Goal: Task Accomplishment & Management: Use online tool/utility

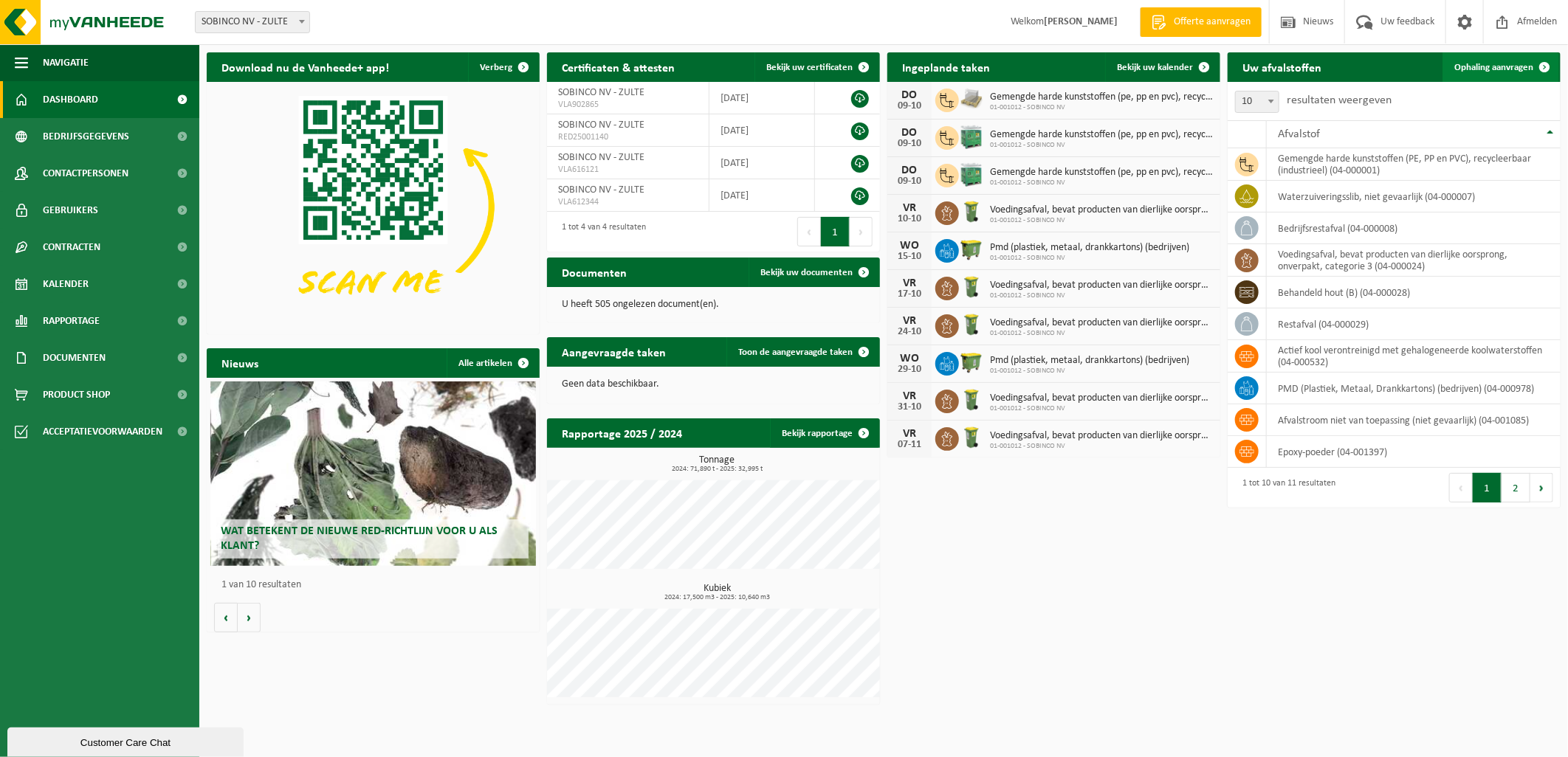
click at [1469, 68] on span "Ophaling aanvragen" at bounding box center [1493, 67] width 79 height 9
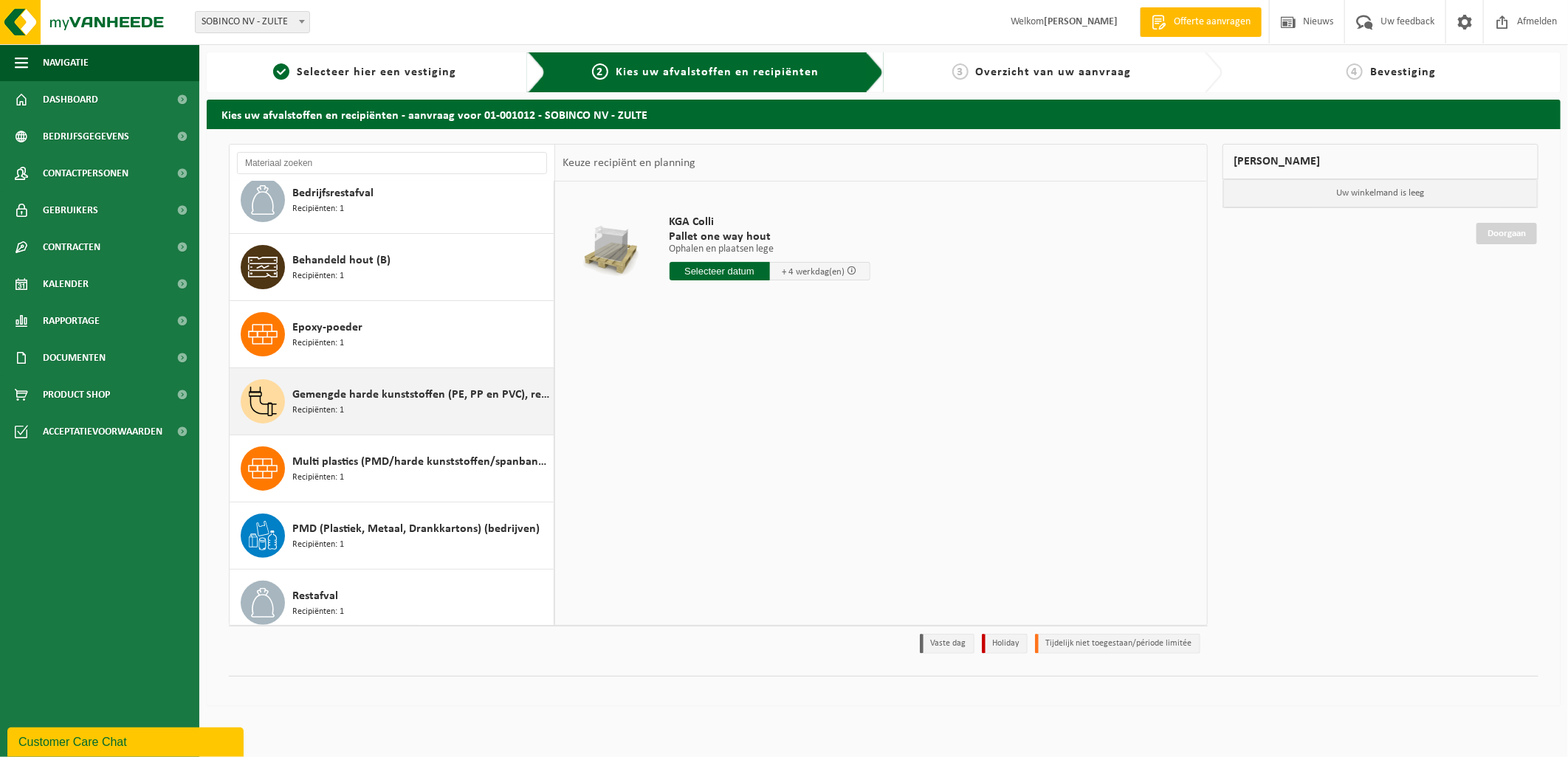
scroll to position [164, 0]
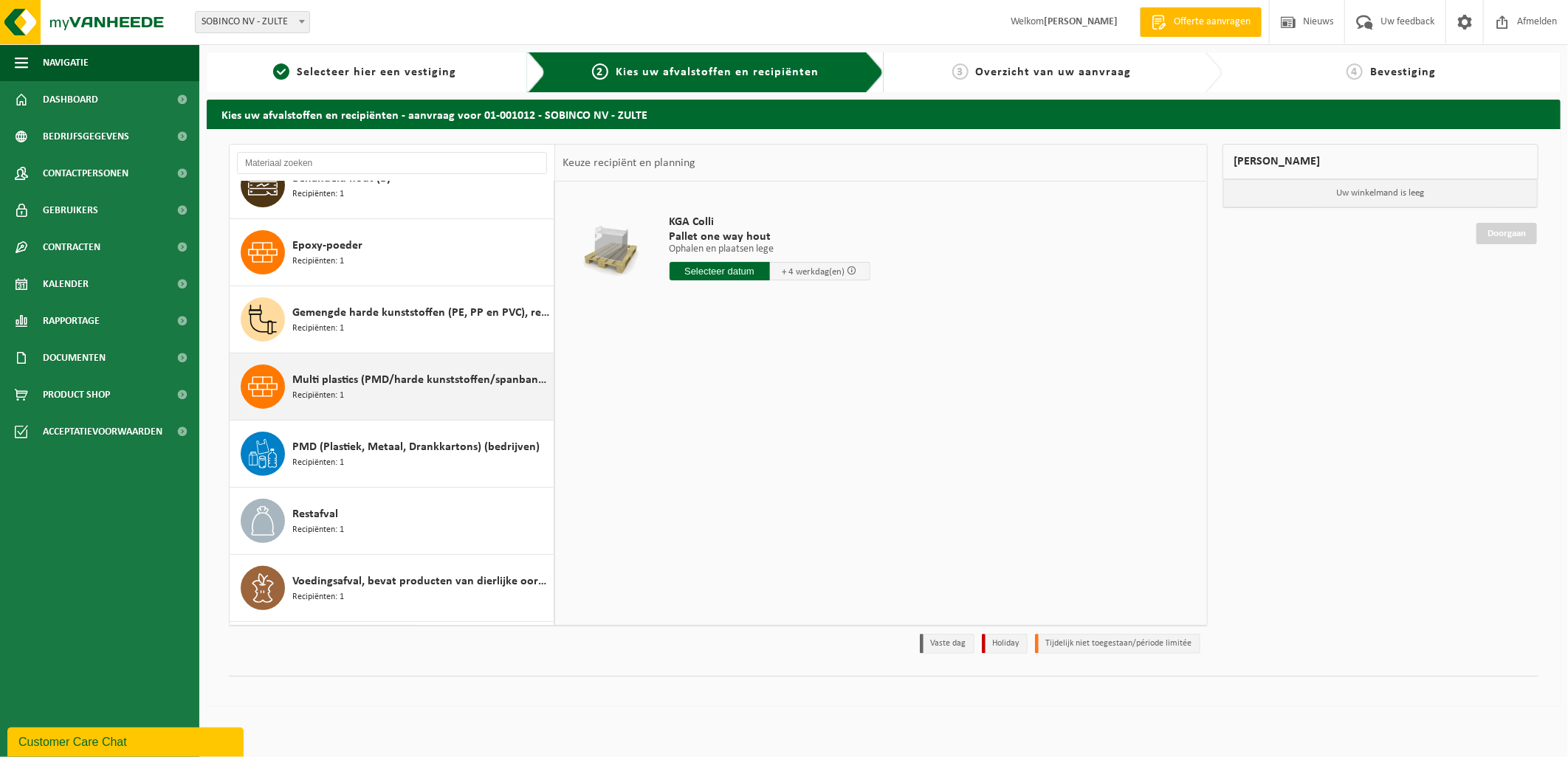
click at [380, 399] on div "Multi plastics (PMD/harde kunststoffen/spanbanden/EPS/folie naturel/folie gemen…" at bounding box center [421, 387] width 258 height 44
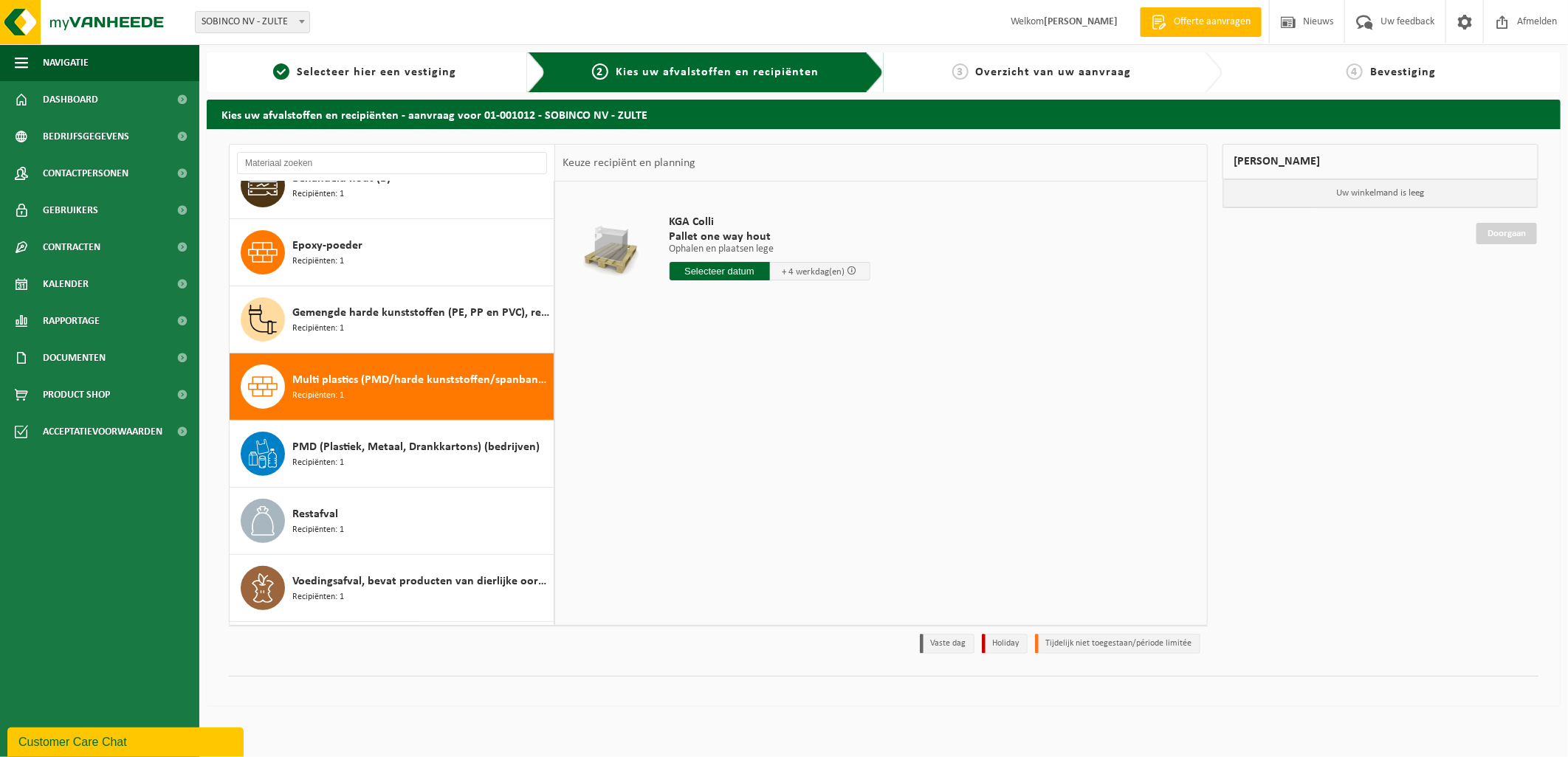
scroll to position [227, 0]
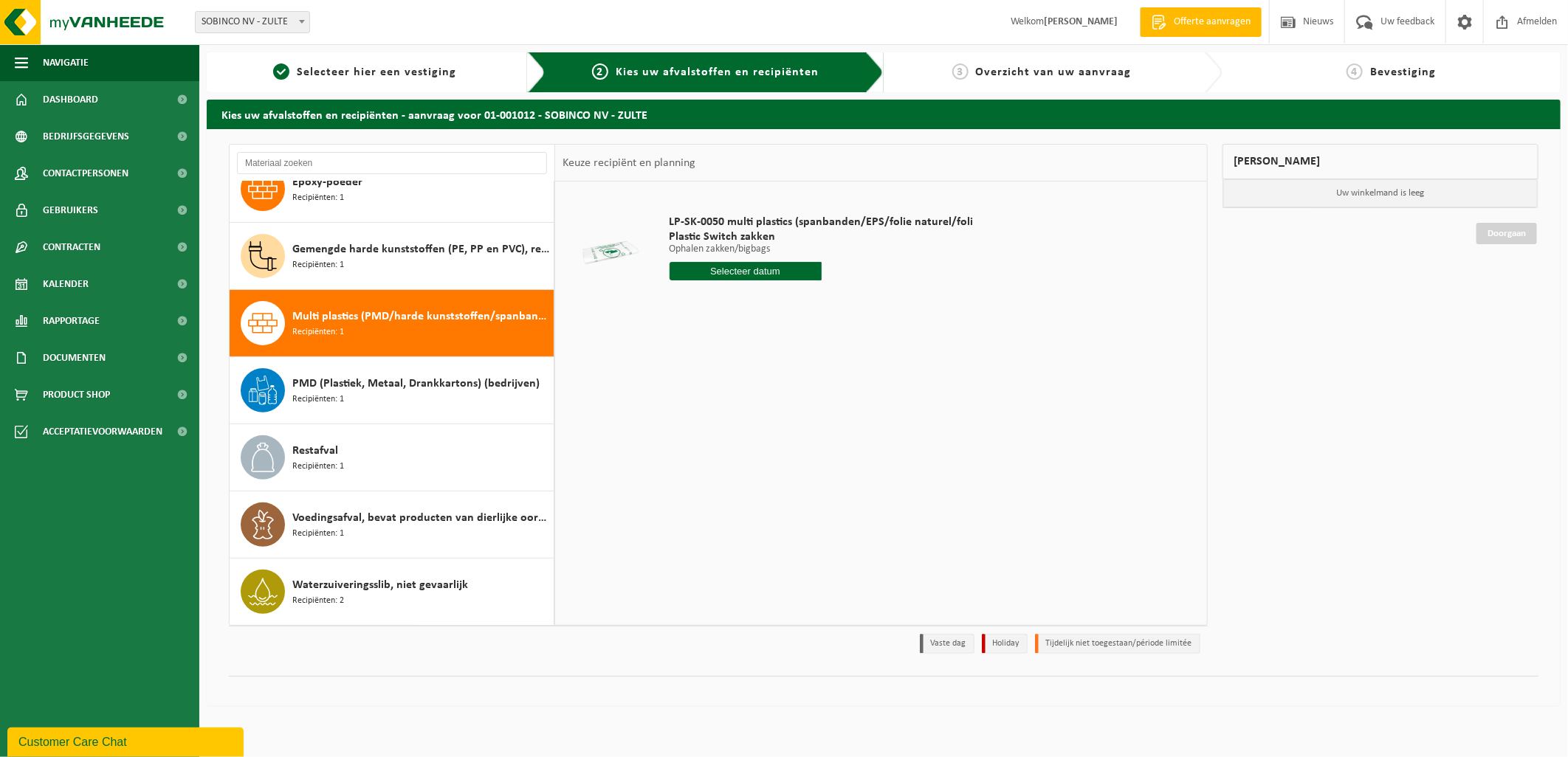
click at [755, 273] on input "text" at bounding box center [745, 271] width 152 height 18
click at [709, 421] on div "21" at bounding box center [708, 425] width 26 height 24
type input "Van 2025-10-21"
click at [740, 329] on button "In winkelmand" at bounding box center [711, 327] width 81 height 24
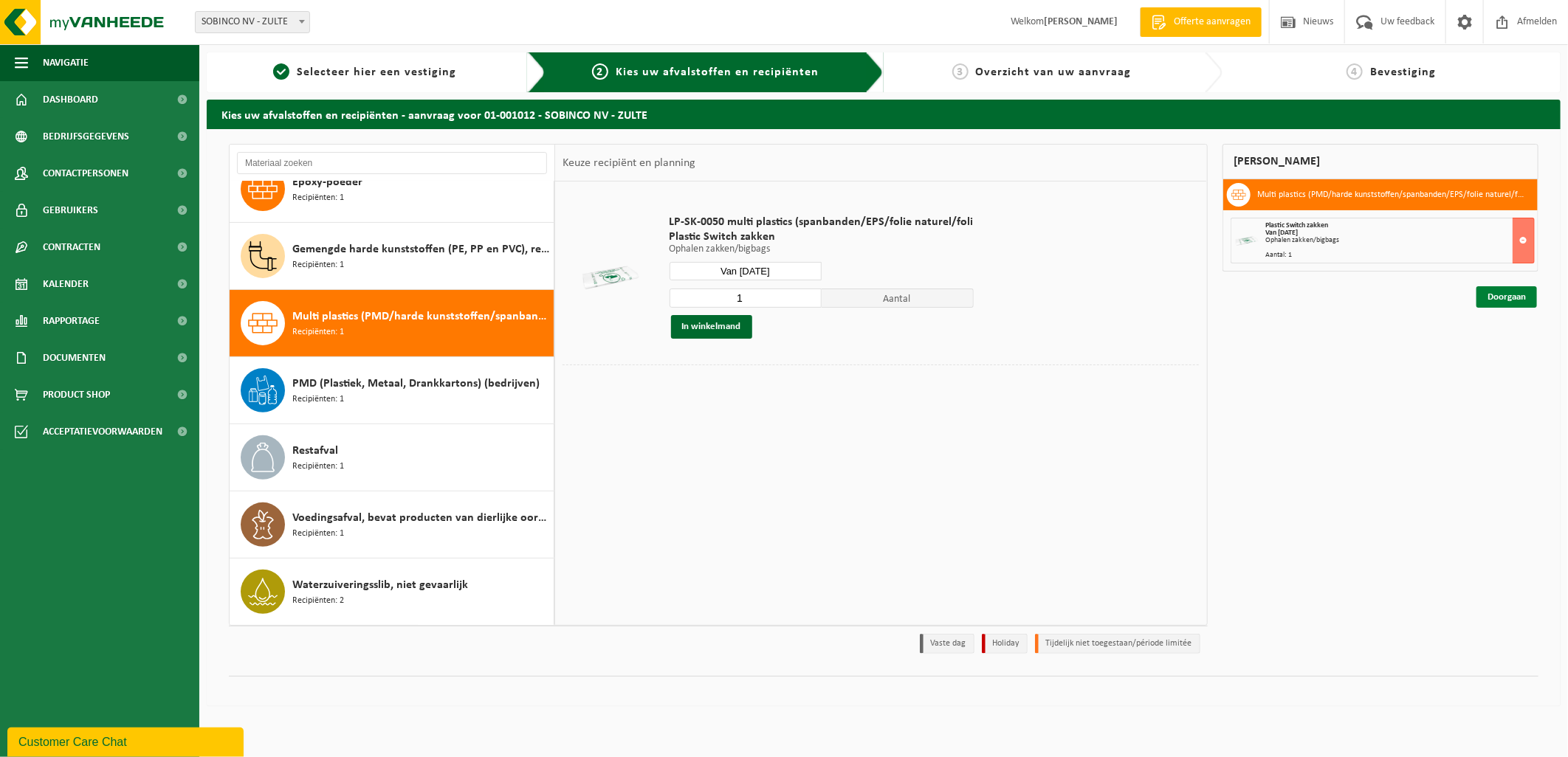
click at [1498, 298] on link "Doorgaan" at bounding box center [1506, 297] width 61 height 21
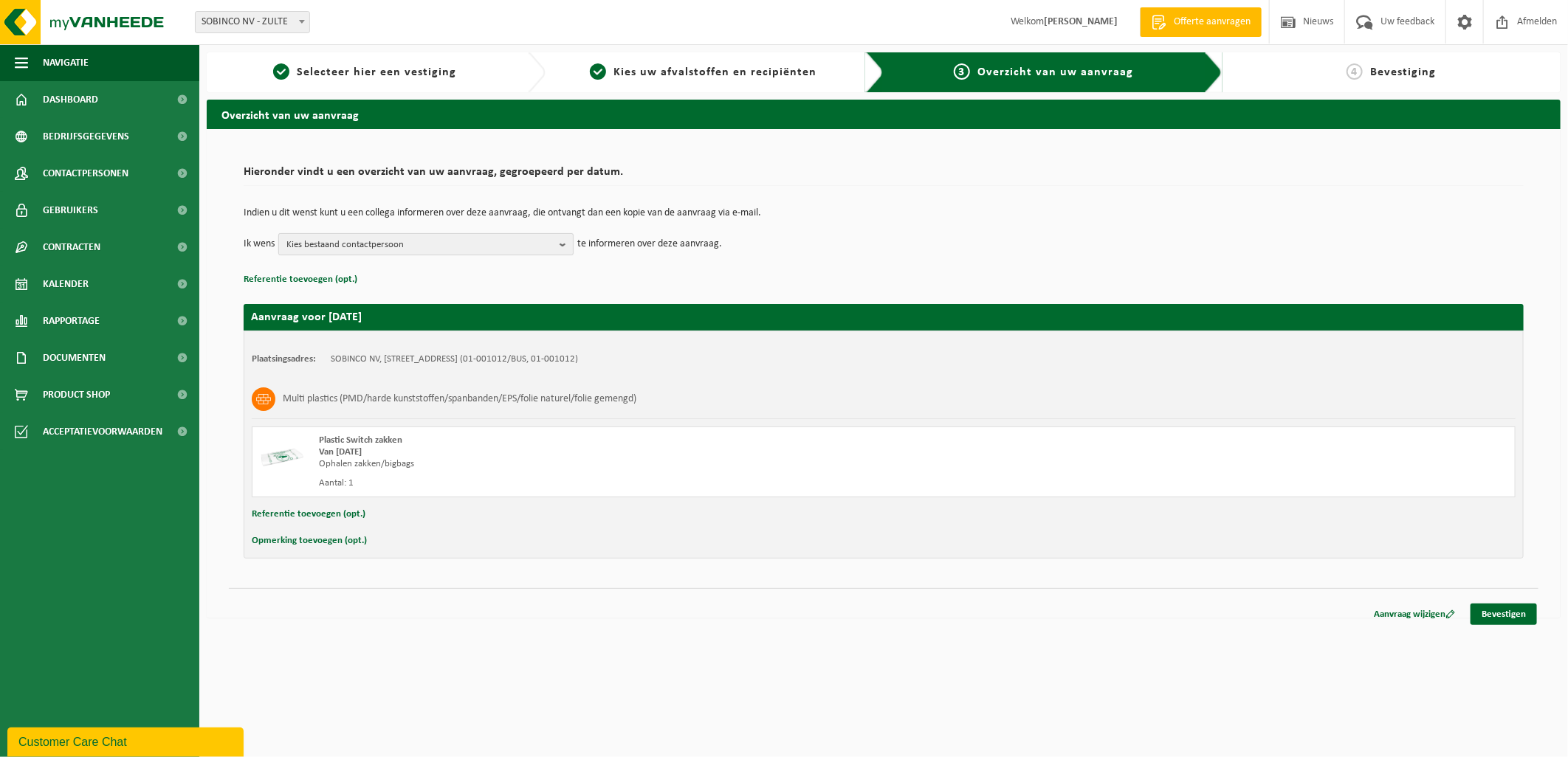
click at [537, 246] on span "Kies bestaand contactpersoon" at bounding box center [420, 245] width 267 height 22
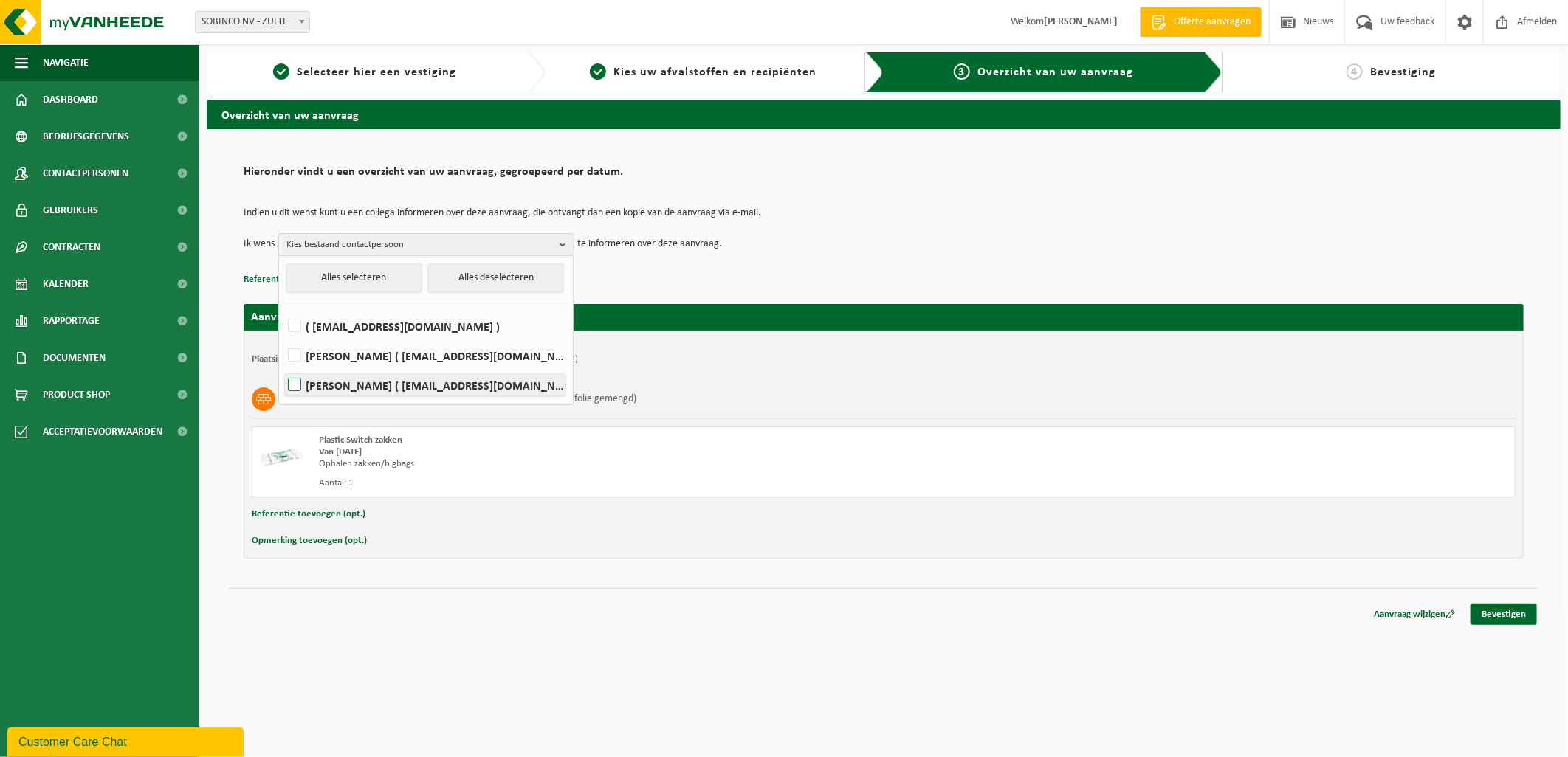
click at [295, 378] on label "Koen Decabooter ( intern_transport@sobinco.com )" at bounding box center [425, 385] width 280 height 22
click at [283, 367] on input "Koen Decabooter ( intern_transport@sobinco.com )" at bounding box center [282, 366] width 1 height 1
checkbox input "true"
click at [752, 366] on div "Plaatsingsadres: SOBINCO NV, 9870 ZULTE, WAREGEMSTRAAT 5 (01-001012/BUS, 01-001…" at bounding box center [883, 445] width 1280 height 228
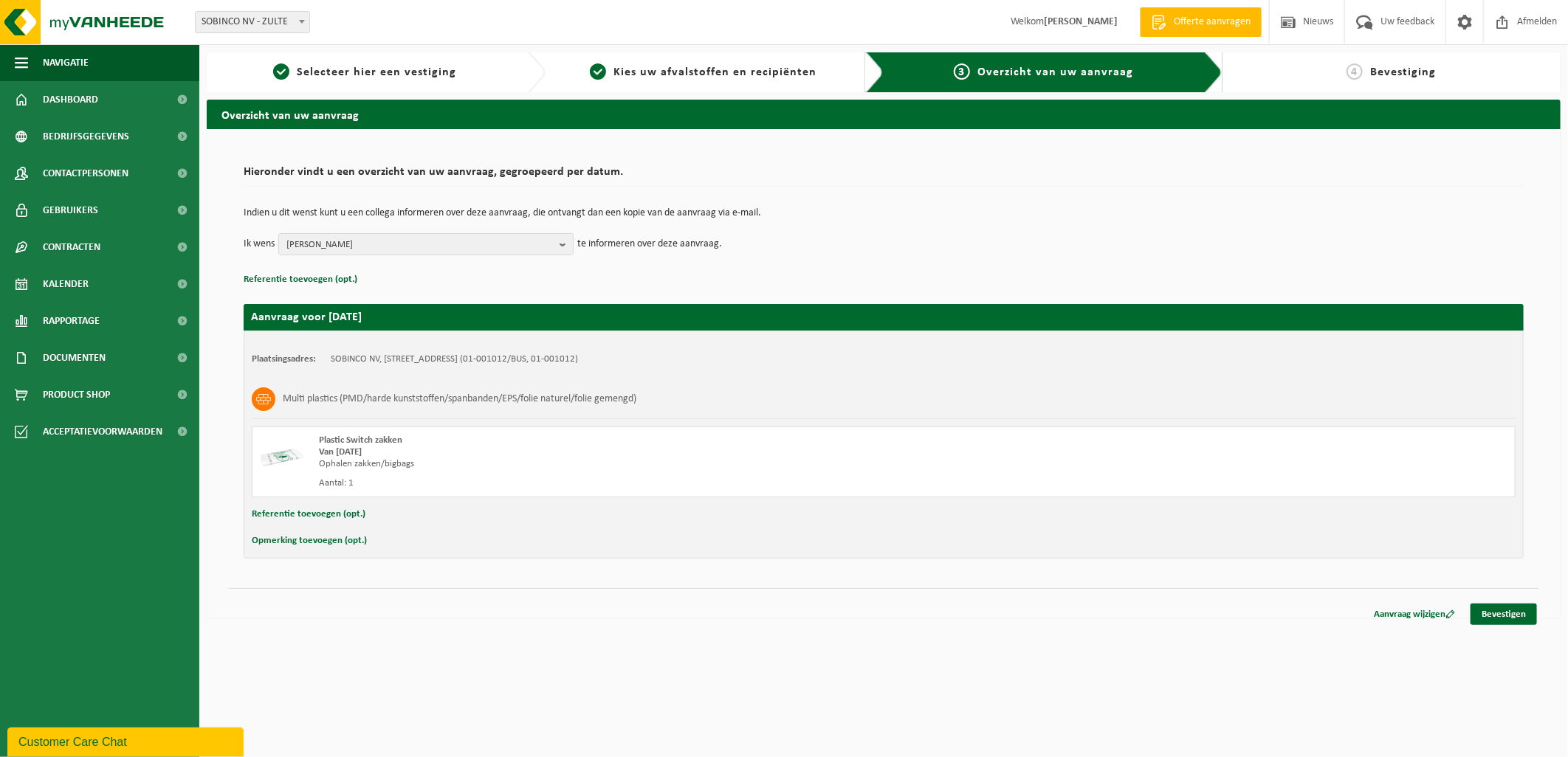
click at [332, 515] on button "Referentie toevoegen (opt.)" at bounding box center [308, 514] width 113 height 19
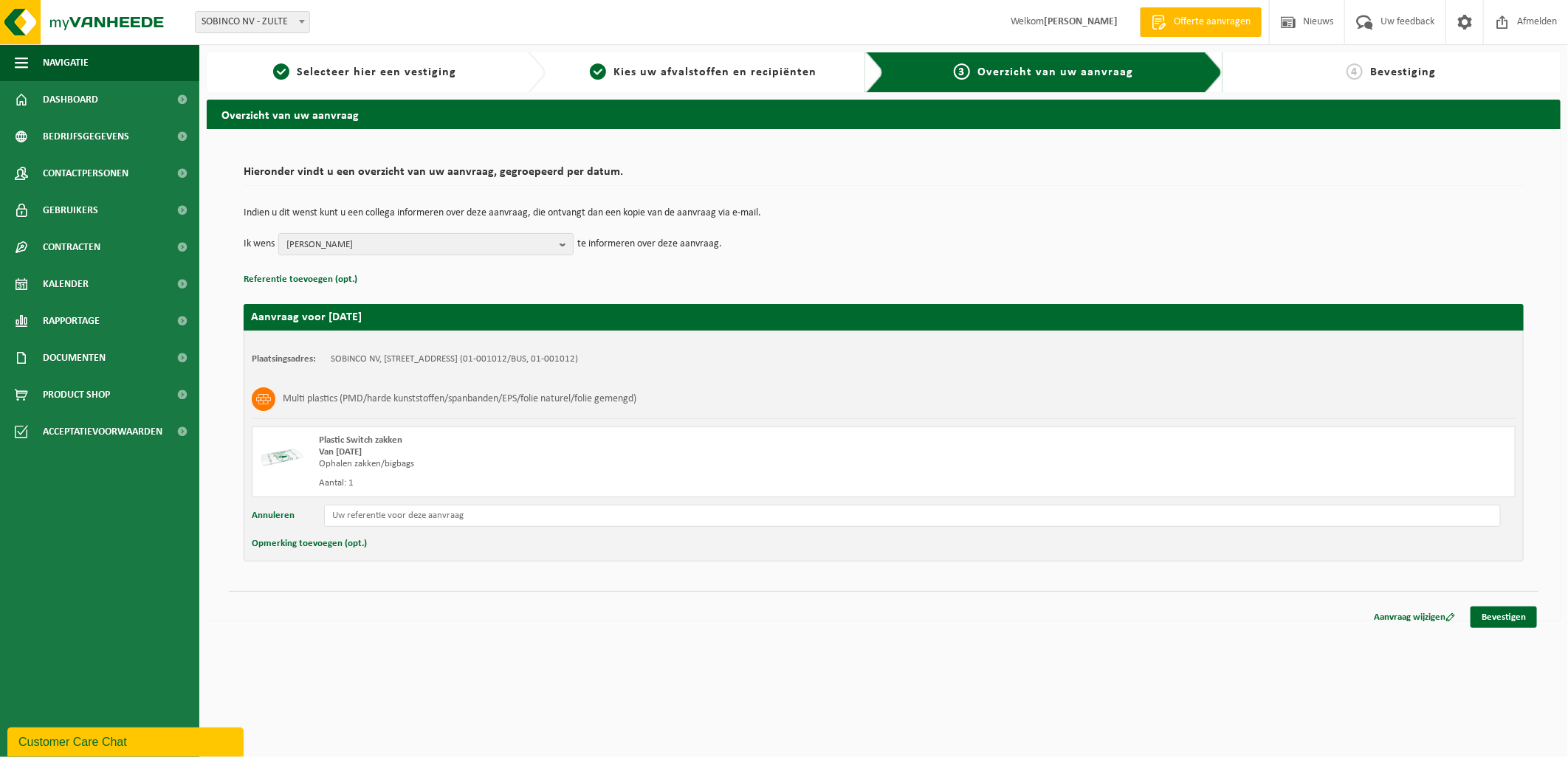
click at [312, 543] on button "Opmerking toevoegen (opt.)" at bounding box center [309, 543] width 115 height 19
click at [482, 543] on input "text" at bounding box center [912, 545] width 1176 height 22
type input "7 zakken met isomo af te halen aan poort 2C"
click at [1492, 614] on link "Bevestigen" at bounding box center [1504, 620] width 66 height 21
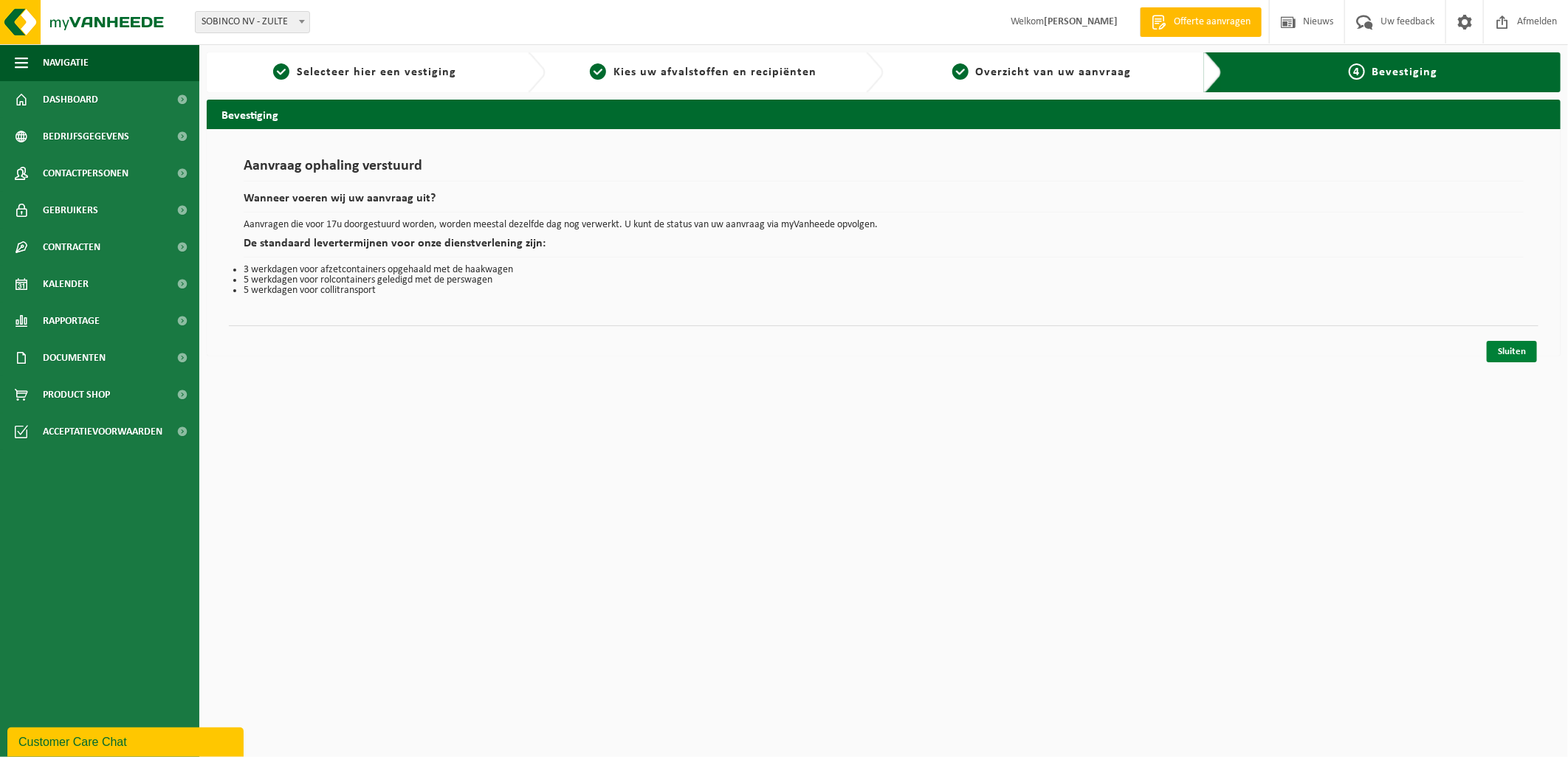
click at [1523, 355] on link "Sluiten" at bounding box center [1511, 351] width 50 height 21
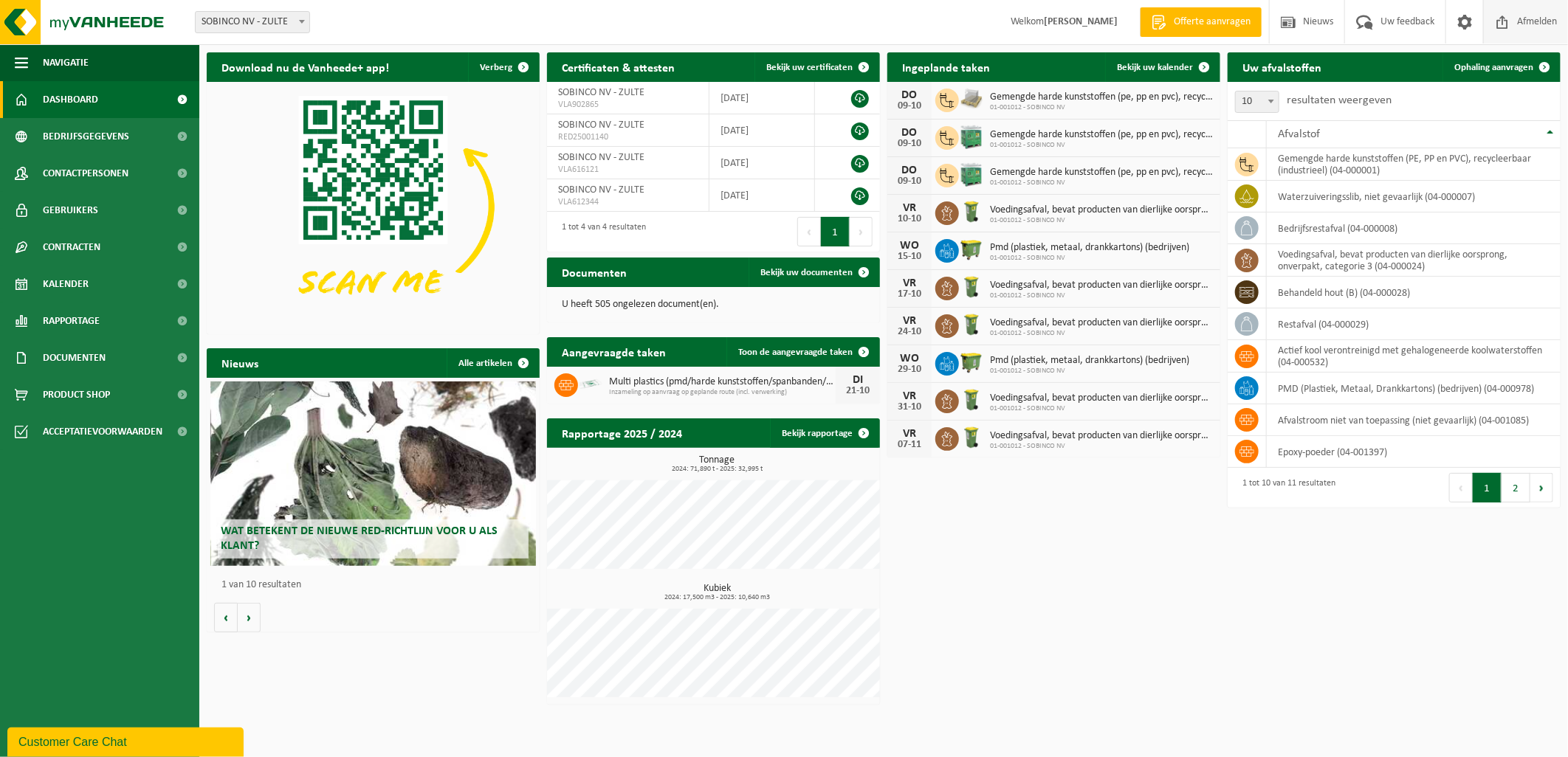
click at [1527, 27] on span "Afmelden" at bounding box center [1536, 21] width 47 height 43
